Goal: Information Seeking & Learning: Understand process/instructions

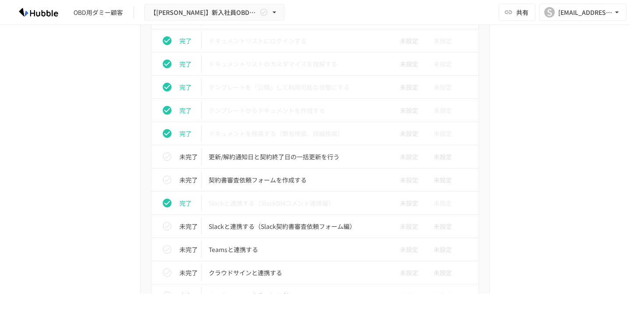
scroll to position [535, 0]
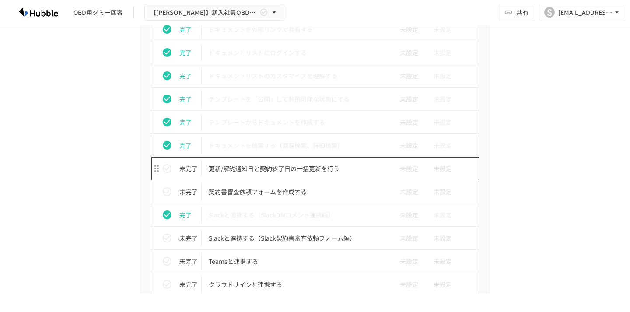
click at [263, 168] on p "更新/解約通知日と契約終了日の一括更新を行う" at bounding box center [297, 168] width 176 height 11
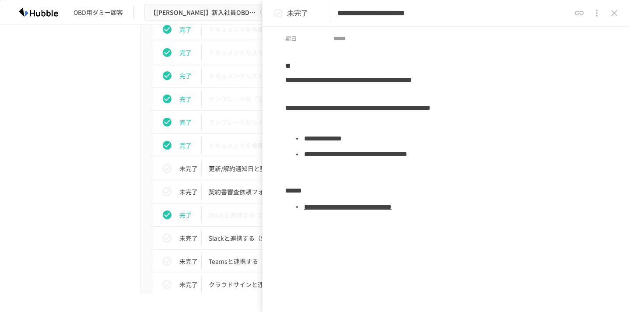
scroll to position [33, 0]
click at [618, 17] on icon "close drawer" at bounding box center [614, 13] width 10 height 10
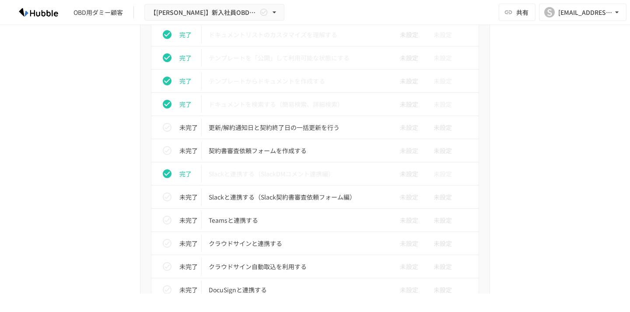
scroll to position [577, 0]
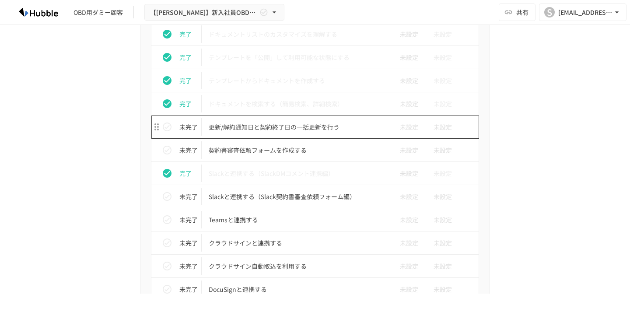
click at [262, 127] on p "更新/解約通知日と契約終了日の一括更新を行う" at bounding box center [297, 127] width 176 height 11
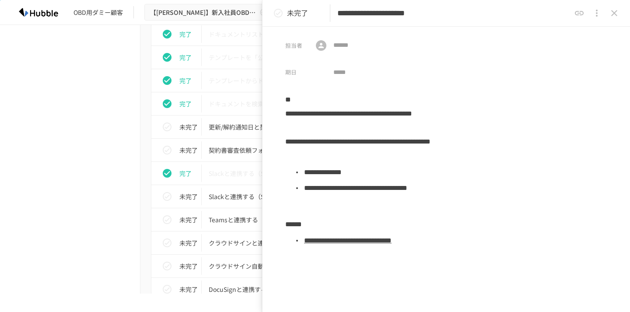
click at [376, 244] on link "**********" at bounding box center [347, 240] width 87 height 7
click at [616, 14] on icon "close drawer" at bounding box center [614, 13] width 10 height 10
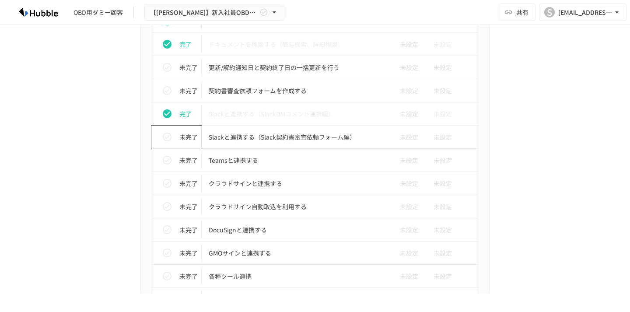
scroll to position [638, 0]
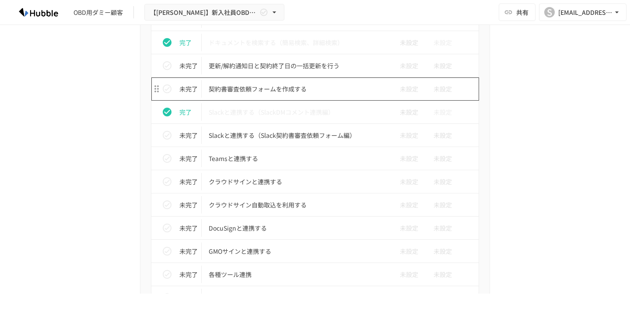
click at [271, 90] on p "契約書審査依頼フォームを作成する" at bounding box center [297, 89] width 176 height 11
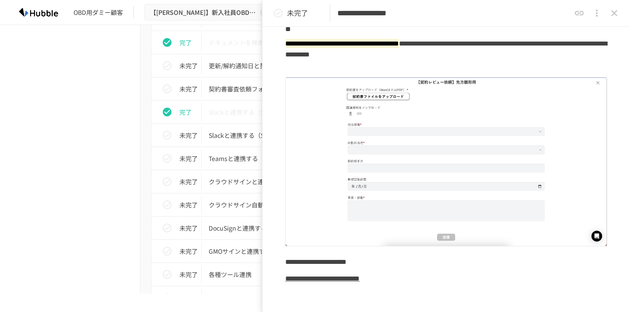
scroll to position [87, 0]
click at [622, 11] on button "close drawer" at bounding box center [613, 12] width 17 height 17
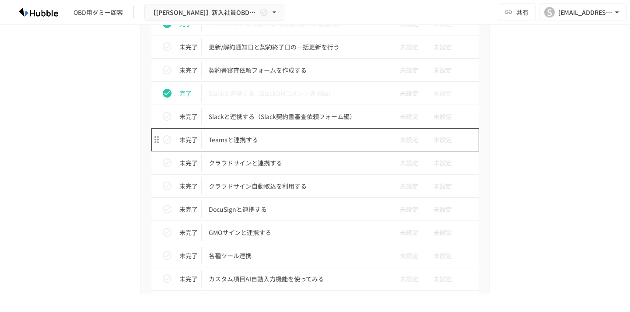
scroll to position [656, 0]
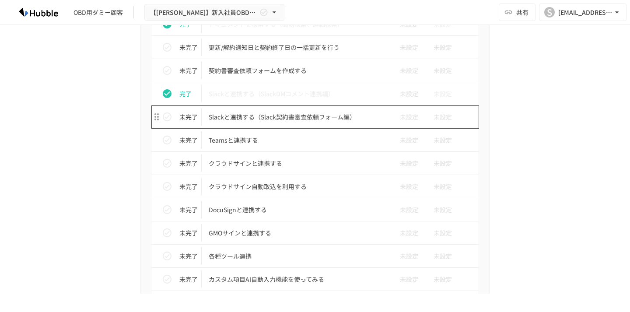
click at [251, 118] on p "Slackと連携する（Slack契約書審査依頼フォーム編）" at bounding box center [297, 116] width 176 height 11
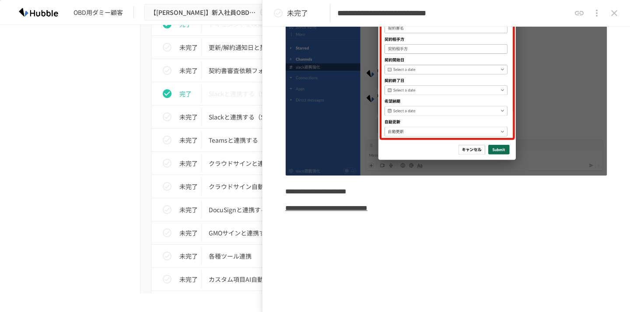
scroll to position [194, 0]
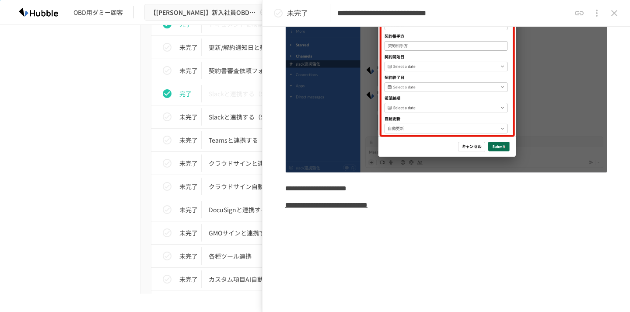
click at [367, 206] on b "**********" at bounding box center [326, 205] width 82 height 7
click at [617, 15] on icon "close drawer" at bounding box center [614, 13] width 10 height 10
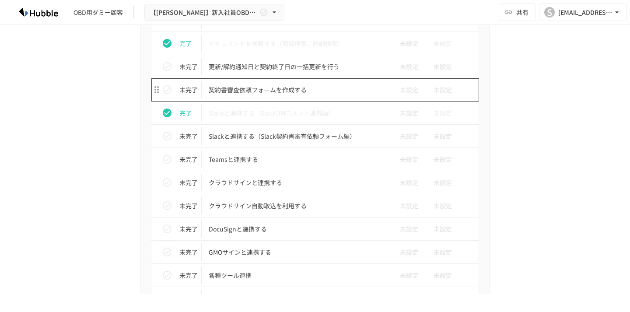
scroll to position [659, 0]
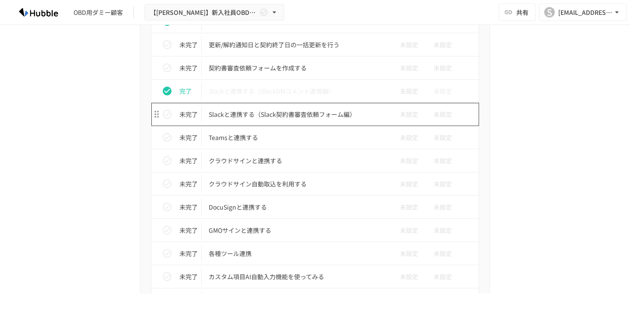
click at [291, 118] on p "Slackと連携する（Slack契約書審査依頼フォーム編）" at bounding box center [297, 114] width 176 height 11
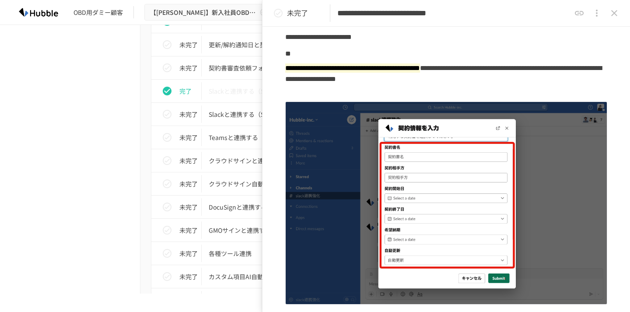
scroll to position [3, 0]
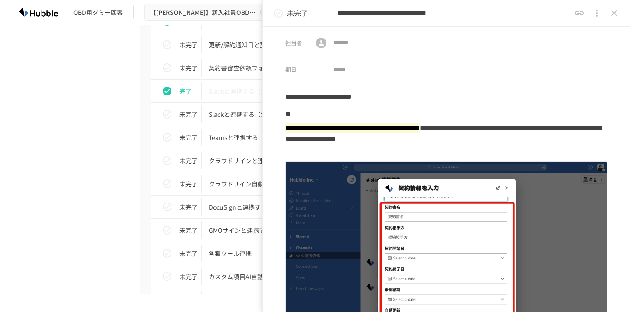
click at [612, 19] on button "close drawer" at bounding box center [613, 12] width 17 height 17
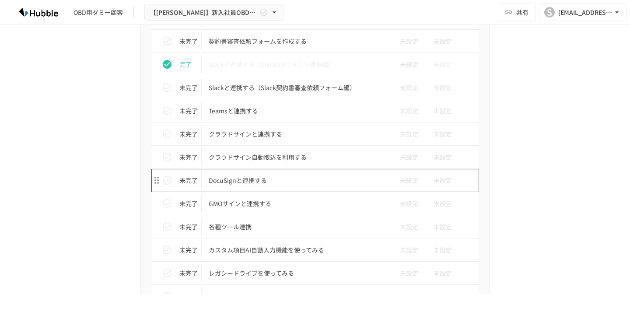
scroll to position [687, 0]
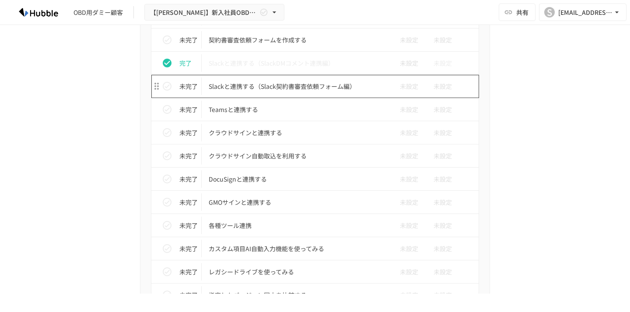
click at [287, 90] on p "Slackと連携する（Slack契約書審査依頼フォーム編）" at bounding box center [297, 86] width 176 height 11
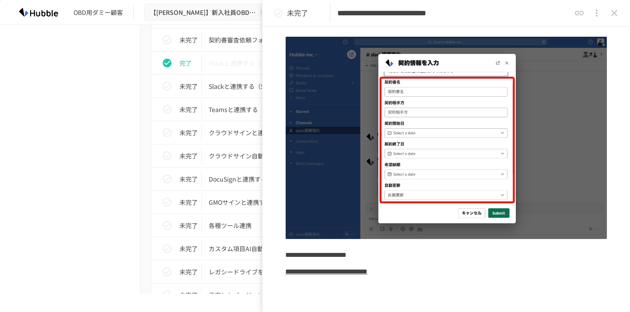
scroll to position [157, 0]
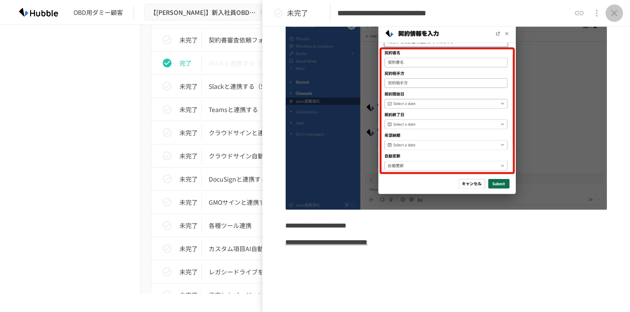
click at [619, 14] on icon "close drawer" at bounding box center [614, 13] width 10 height 10
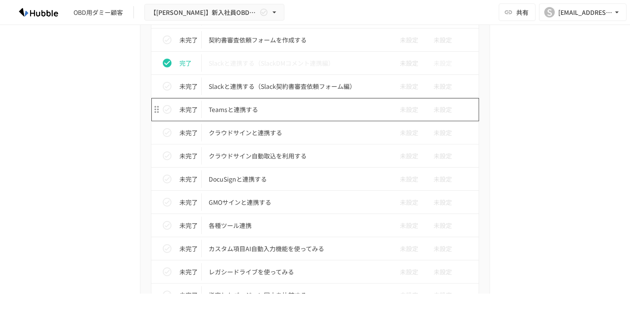
click at [239, 113] on p "Teamsと連携する" at bounding box center [297, 109] width 176 height 11
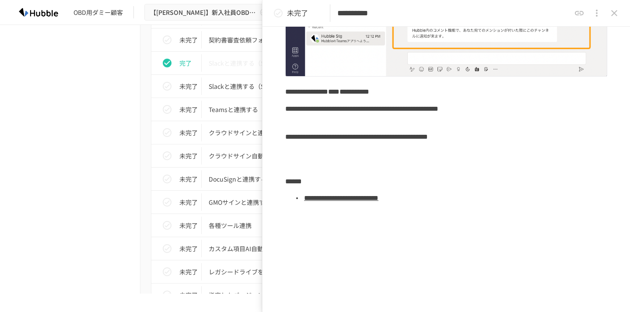
scroll to position [168, 0]
click at [348, 205] on li "**********" at bounding box center [455, 199] width 304 height 16
click at [348, 198] on link "**********" at bounding box center [341, 198] width 74 height 7
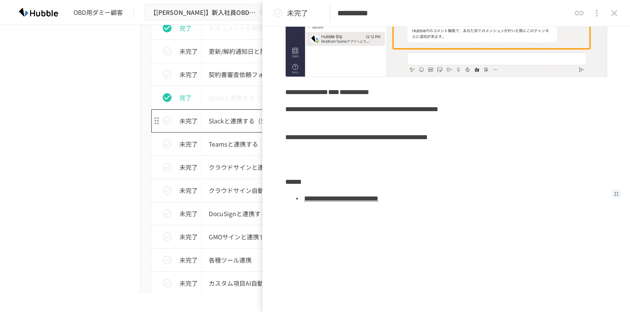
scroll to position [643, 0]
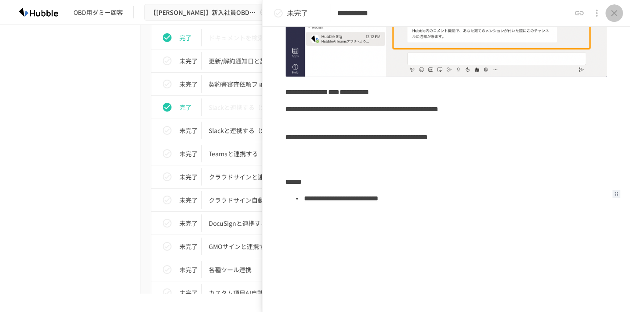
click at [619, 12] on icon "close drawer" at bounding box center [614, 13] width 10 height 10
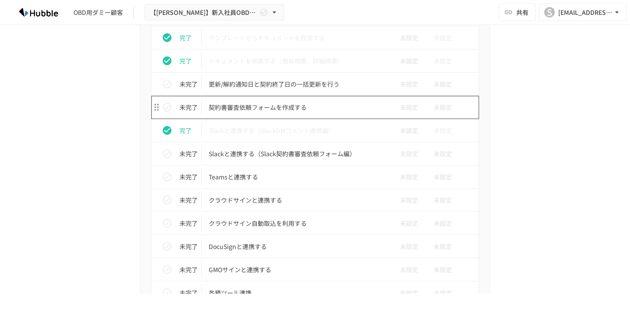
scroll to position [609, 0]
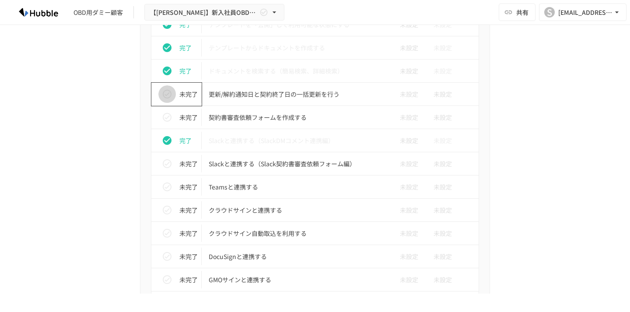
click at [170, 94] on icon "status" at bounding box center [167, 94] width 10 height 10
click at [169, 116] on icon "status" at bounding box center [167, 117] width 9 height 9
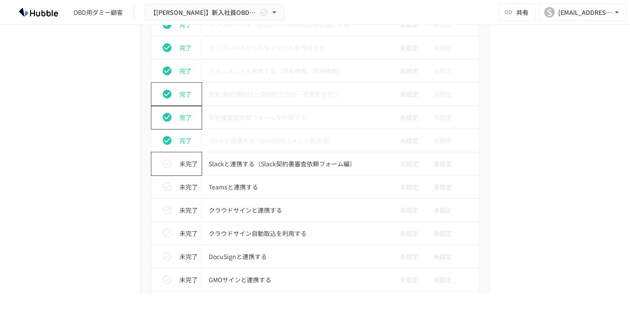
click at [171, 162] on icon "status" at bounding box center [167, 163] width 9 height 9
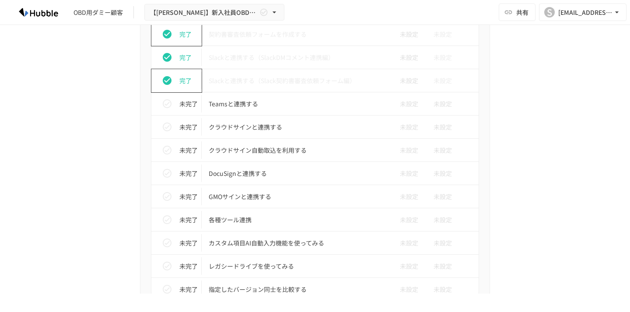
scroll to position [692, 0]
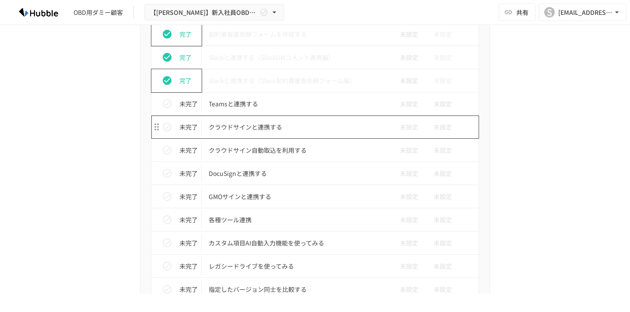
click at [232, 132] on p "クラウドサインと連携する" at bounding box center [297, 127] width 176 height 11
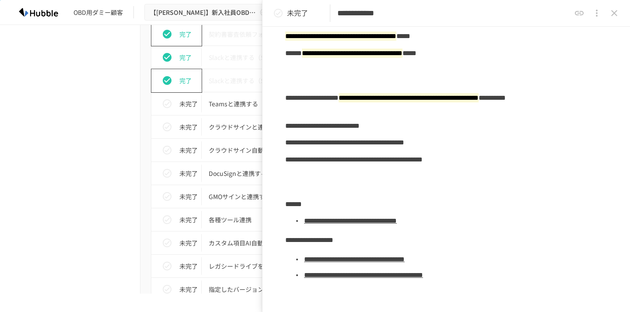
scroll to position [84, 0]
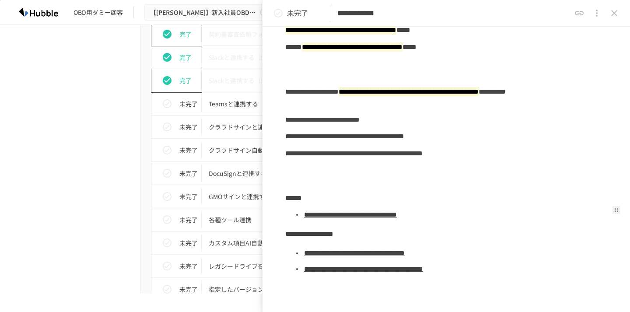
click at [397, 214] on link "**********" at bounding box center [350, 214] width 93 height 7
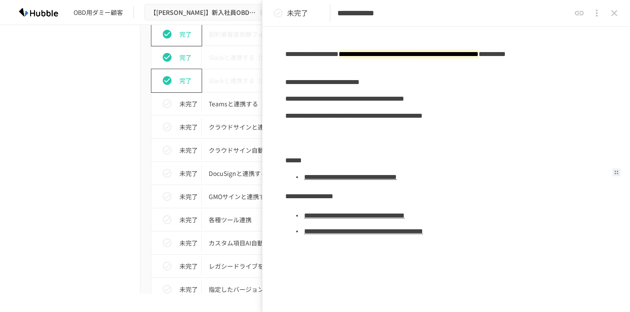
scroll to position [121, 0]
click at [612, 13] on icon "close drawer" at bounding box center [614, 13] width 10 height 10
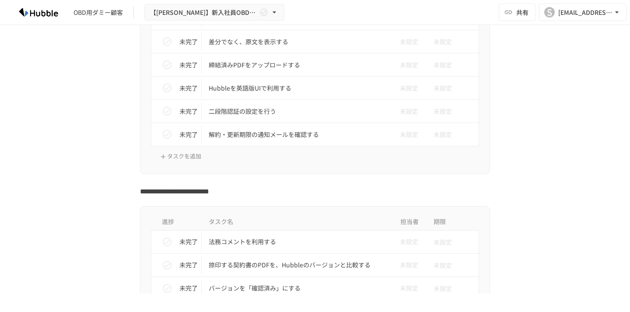
scroll to position [963, 0]
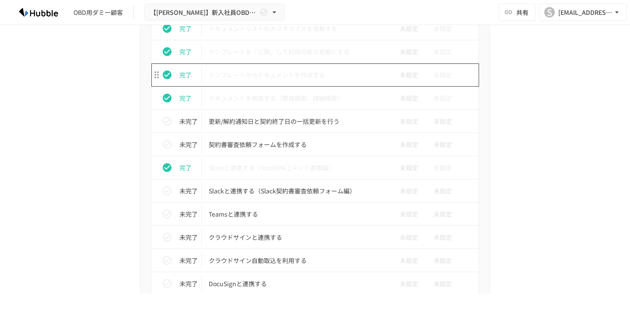
scroll to position [584, 0]
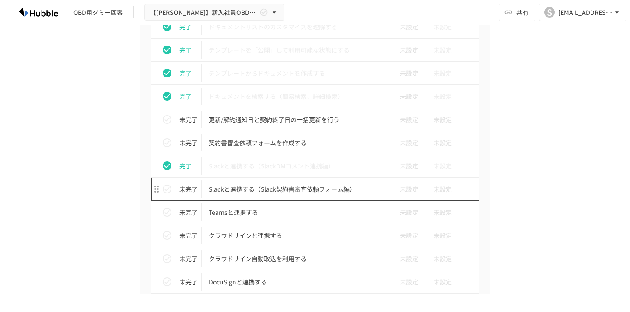
click at [284, 186] on p "Slackと連携する（Slack契約書審査依頼フォーム編）" at bounding box center [297, 189] width 176 height 11
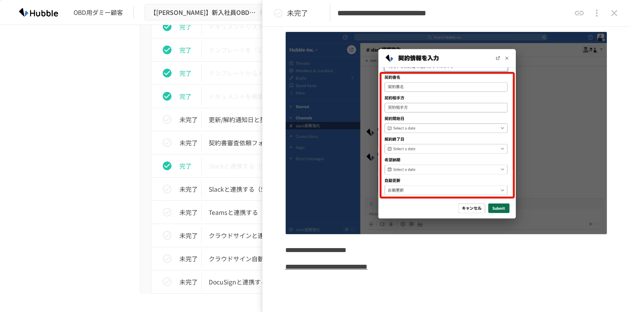
scroll to position [181, 0]
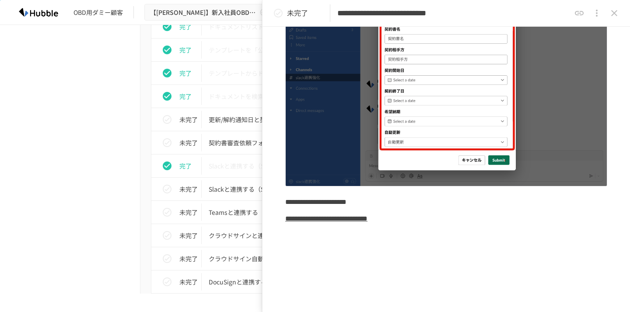
click at [364, 218] on b "**********" at bounding box center [326, 218] width 82 height 7
click at [355, 219] on b "**********" at bounding box center [326, 218] width 82 height 7
click at [367, 219] on b "**********" at bounding box center [326, 218] width 82 height 7
click at [331, 247] on div "**********" at bounding box center [446, 134] width 322 height 448
